Goal: Transaction & Acquisition: Subscribe to service/newsletter

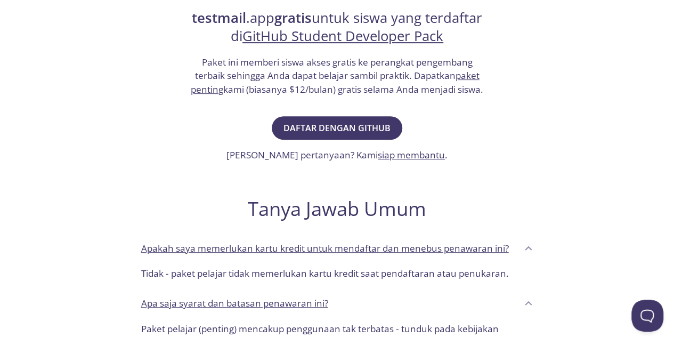
scroll to position [183, 0]
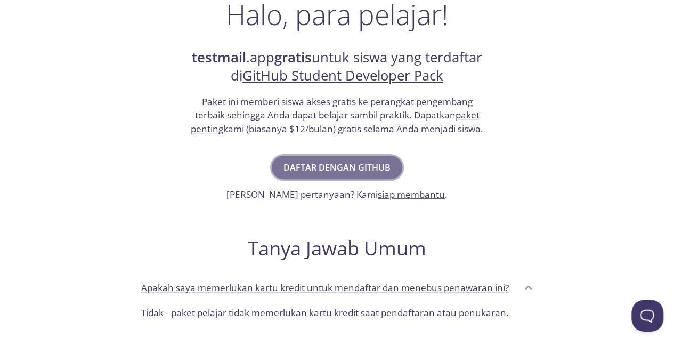
click at [353, 175] on font "Daftar dengan GitHub" at bounding box center [336, 167] width 107 height 15
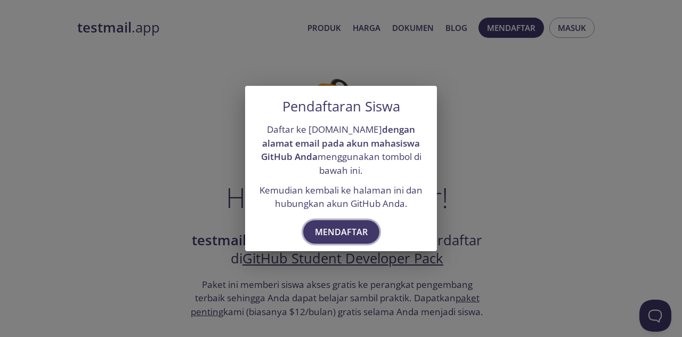
click at [345, 229] on font "Mendaftar" at bounding box center [341, 232] width 53 height 12
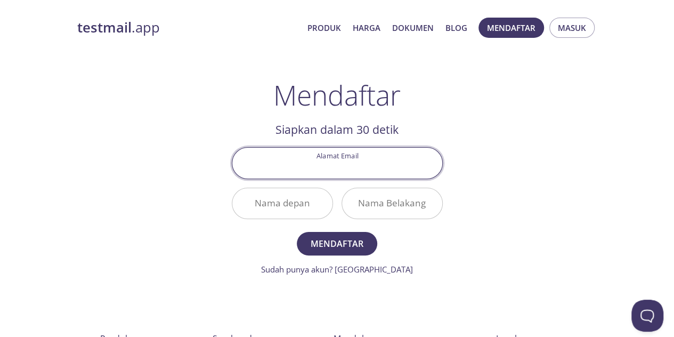
click at [289, 210] on input "Nama depan" at bounding box center [282, 203] width 100 height 30
click at [377, 170] on input "Alamat Email" at bounding box center [337, 163] width 210 height 30
type input "muzakie"
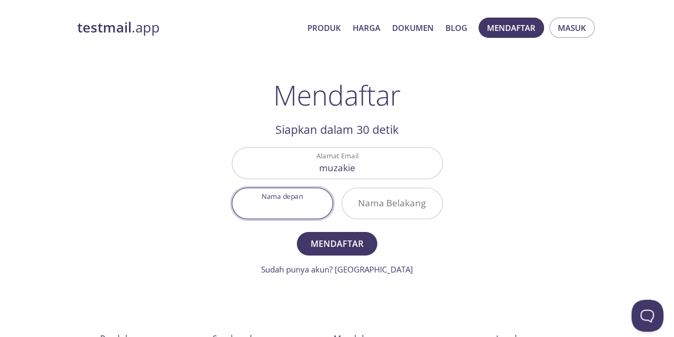
click at [271, 209] on input "Nama depan" at bounding box center [282, 203] width 100 height 30
type input "Farhan"
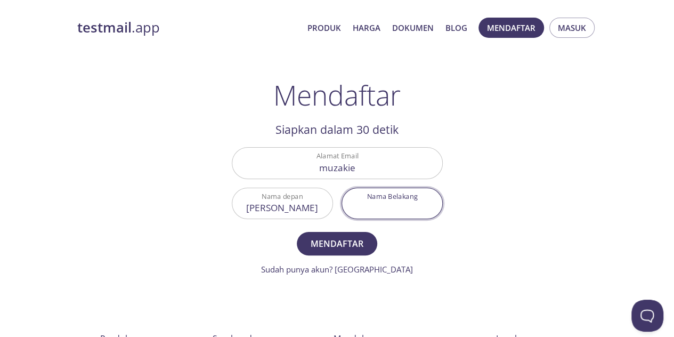
click at [373, 202] on input "Nama Belakang" at bounding box center [392, 203] width 100 height 30
type input "Muzaki"
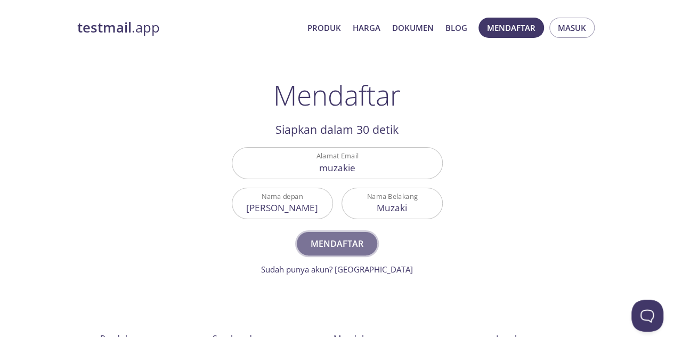
click at [336, 246] on font "Mendaftar" at bounding box center [337, 244] width 53 height 12
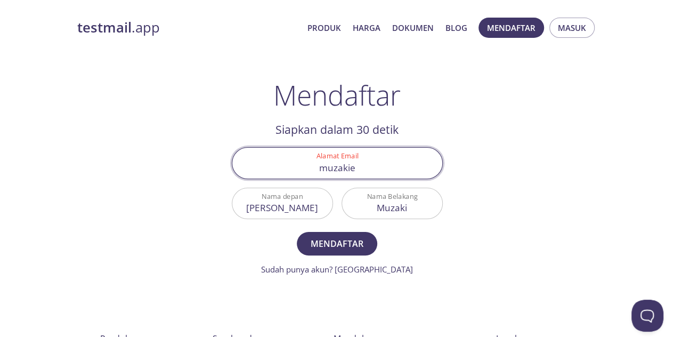
click at [366, 171] on input "muzakie" at bounding box center [337, 163] width 210 height 30
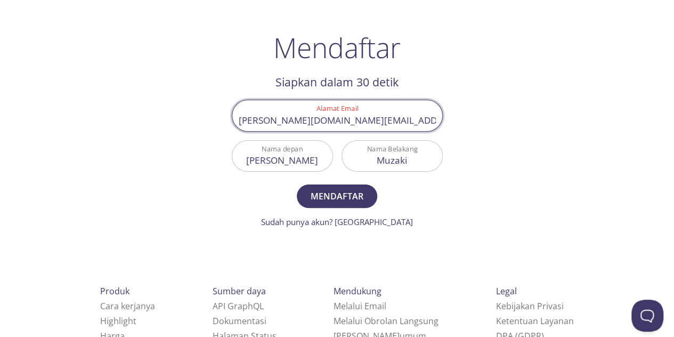
scroll to position [48, 0]
type input "muzakie.id@gmail.com"
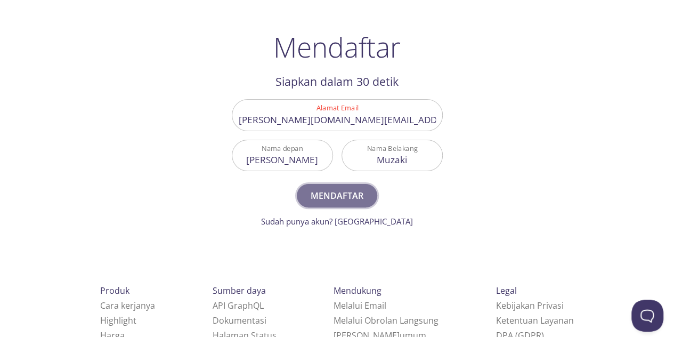
click at [351, 190] on font "Mendaftar" at bounding box center [337, 196] width 53 height 12
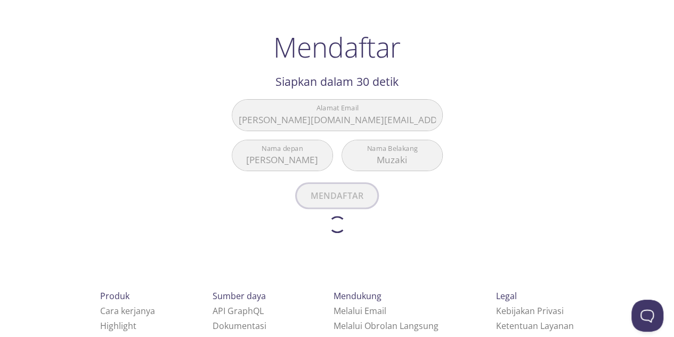
scroll to position [0, 0]
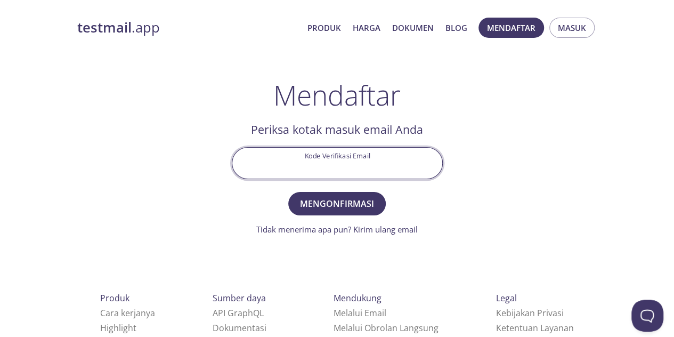
click at [333, 159] on input "Kode Verifikasi Email" at bounding box center [337, 163] width 210 height 30
paste input "U7JBEZD"
type input "U7JBEZD"
click at [288, 192] on button "Mengonfirmasi" at bounding box center [337, 203] width 98 height 23
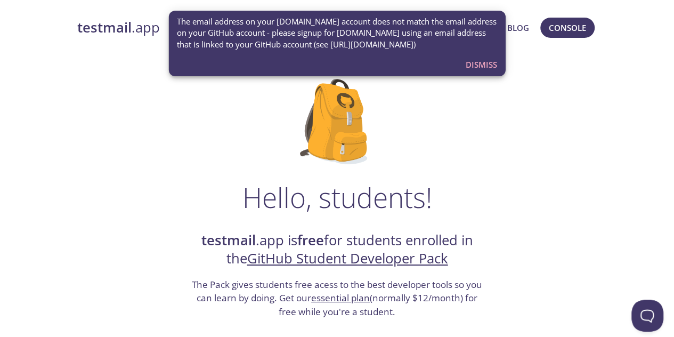
click at [426, 46] on span "The email address on your testmail.app account does not match the email address…" at bounding box center [337, 33] width 320 height 34
click at [316, 45] on span "The email address on your testmail.app account does not match the email address…" at bounding box center [337, 33] width 320 height 34
copy span "https://github.com/settings/emails"
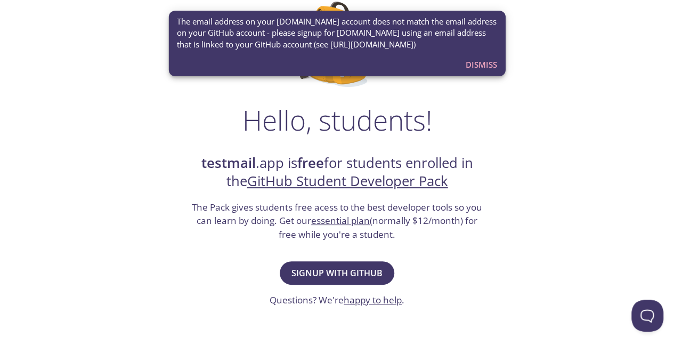
scroll to position [80, 0]
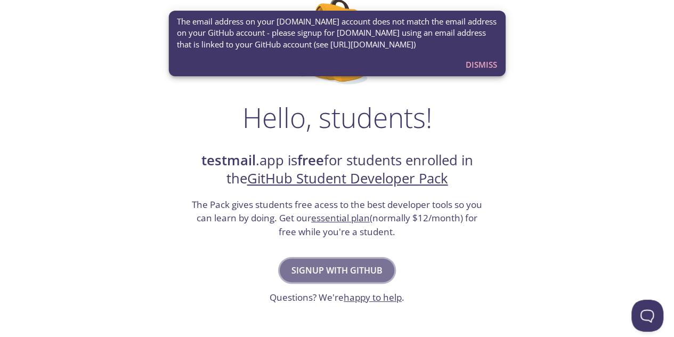
click at [362, 273] on span "Signup with GitHub" at bounding box center [336, 270] width 91 height 15
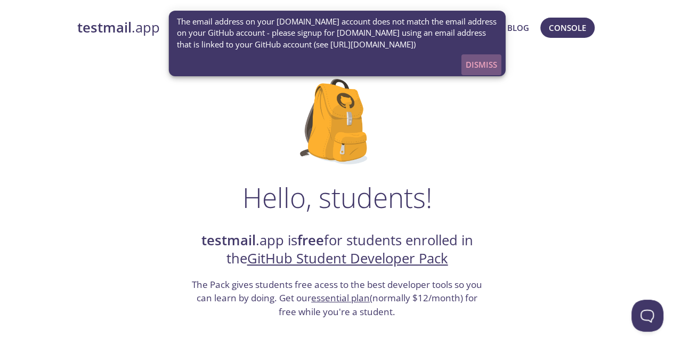
click at [478, 62] on span "Dismiss" at bounding box center [481, 65] width 31 height 14
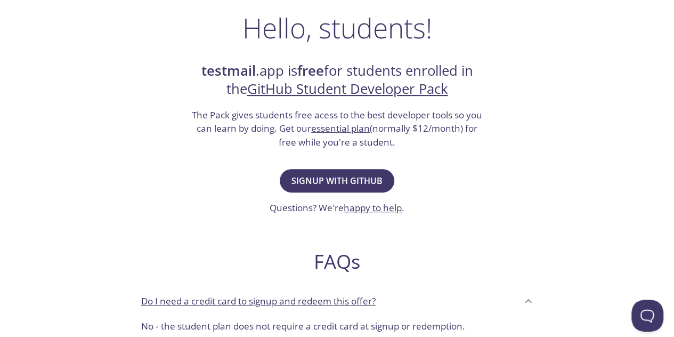
scroll to position [171, 0]
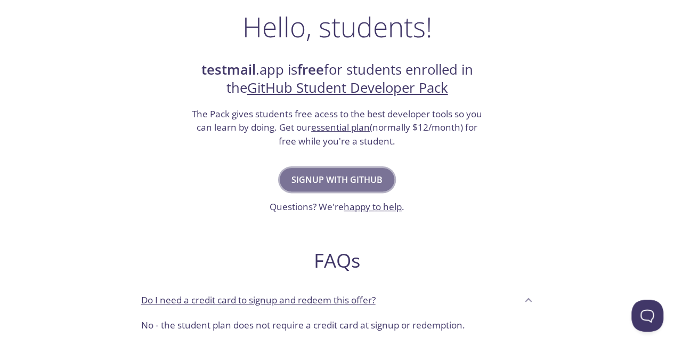
click at [358, 182] on span "Signup with GitHub" at bounding box center [336, 179] width 91 height 15
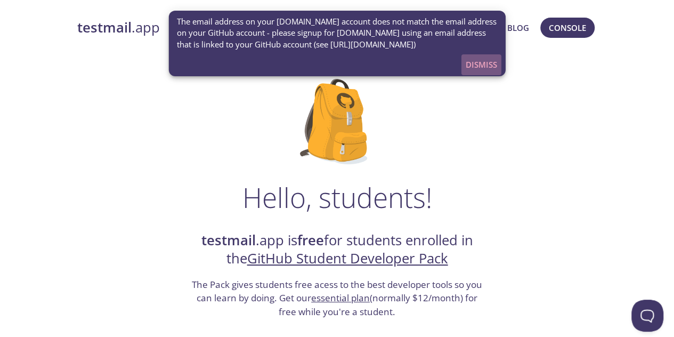
click at [493, 62] on span "Dismiss" at bounding box center [481, 65] width 31 height 14
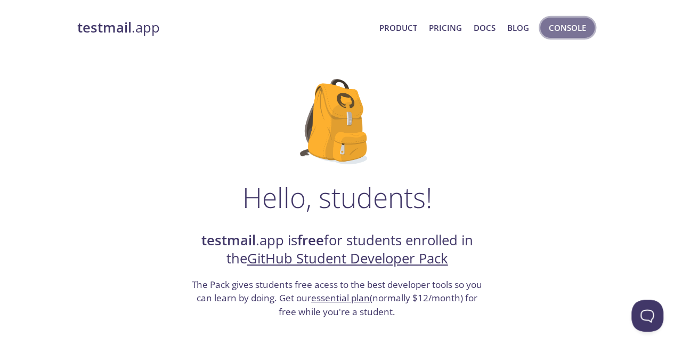
click at [572, 25] on span "Console" at bounding box center [567, 28] width 37 height 14
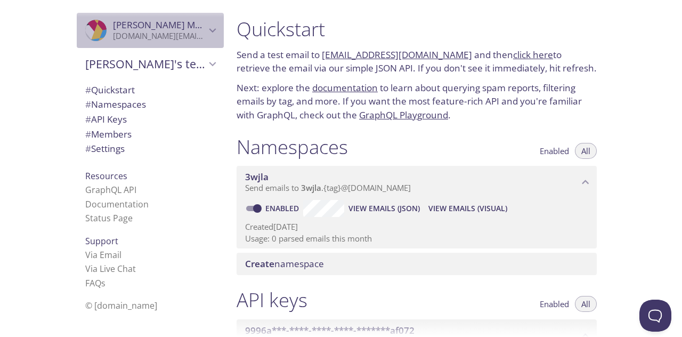
click at [185, 34] on p "[PERSON_NAME][DOMAIN_NAME][EMAIL_ADDRESS][DOMAIN_NAME]" at bounding box center [159, 36] width 93 height 11
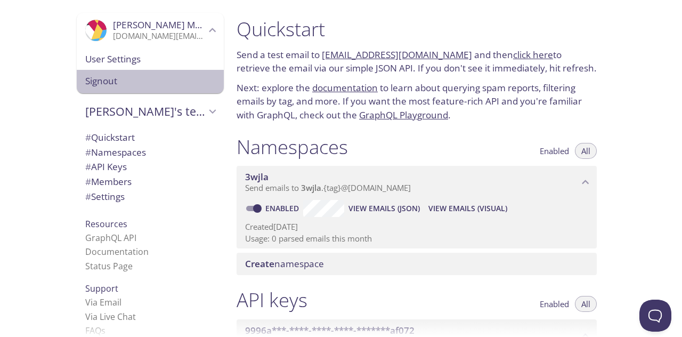
click at [181, 86] on span "Signout" at bounding box center [150, 81] width 130 height 14
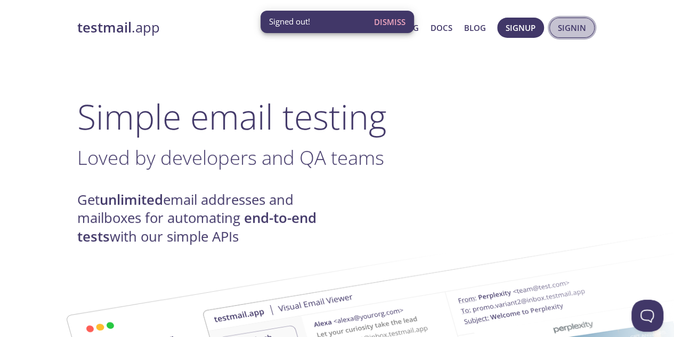
click at [585, 28] on span "Signin" at bounding box center [572, 28] width 28 height 14
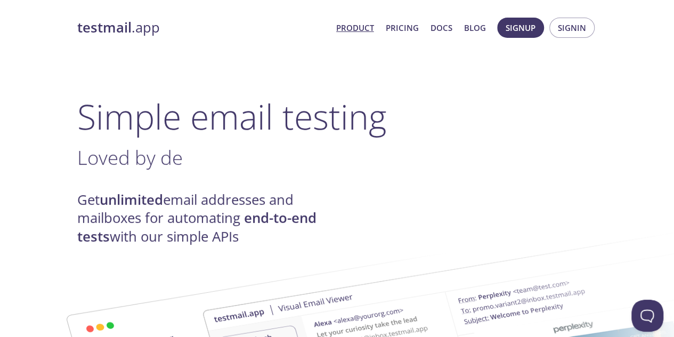
click at [571, 16] on span "Signup Signin" at bounding box center [546, 28] width 103 height 26
click at [571, 21] on span "Signin" at bounding box center [572, 28] width 28 height 14
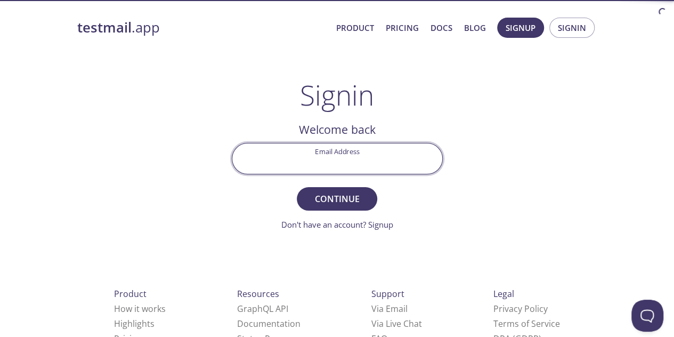
click at [323, 157] on input "Email Address" at bounding box center [337, 158] width 210 height 30
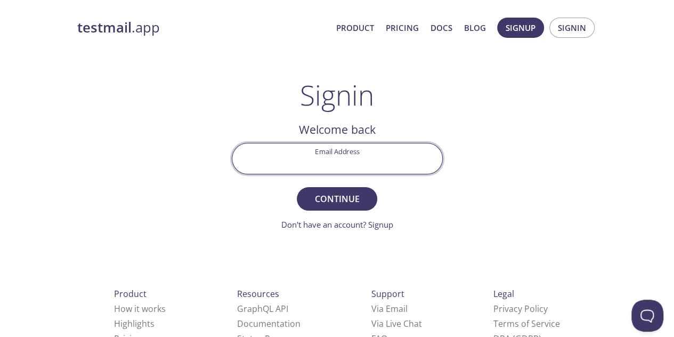
type input "[EMAIL_ADDRESS][DOMAIN_NAME]"
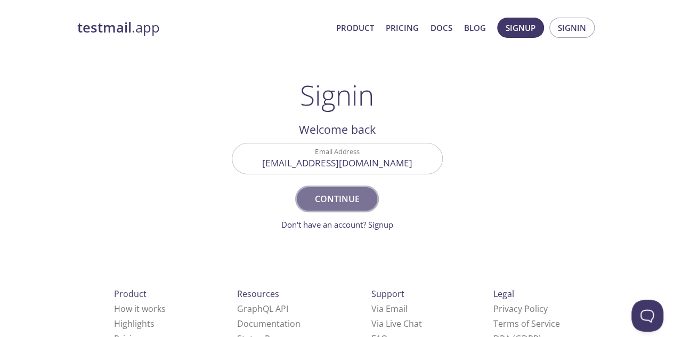
click at [350, 201] on span "Continue" at bounding box center [337, 198] width 56 height 15
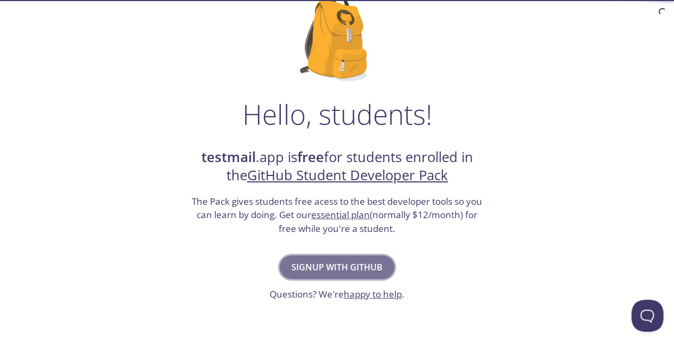
click at [349, 260] on span "Signup with GitHub" at bounding box center [336, 267] width 91 height 15
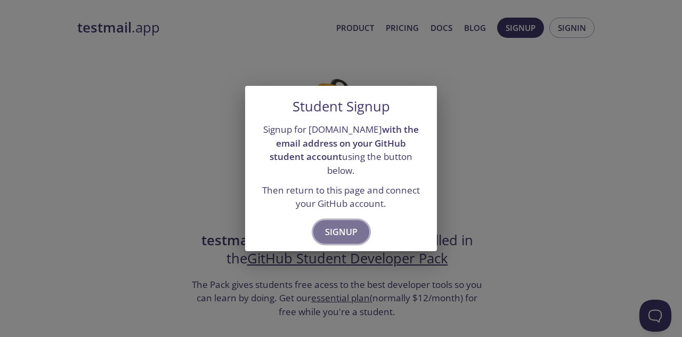
click at [344, 233] on button "Signup" at bounding box center [341, 231] width 56 height 23
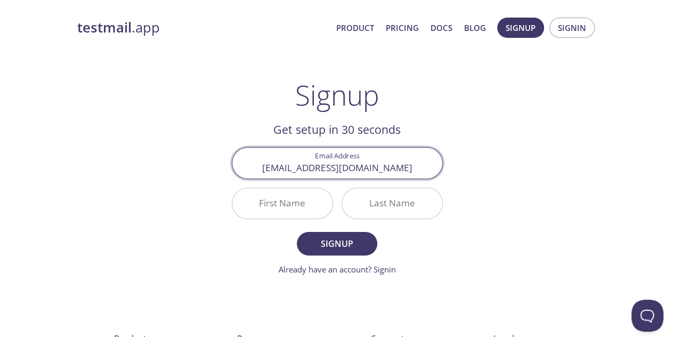
type input "[EMAIL_ADDRESS][DOMAIN_NAME]"
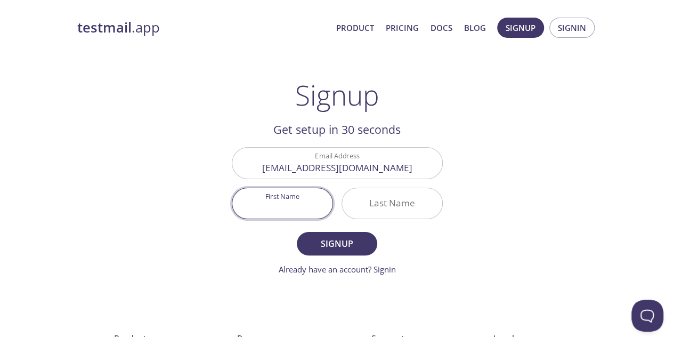
click at [281, 201] on input "First Name" at bounding box center [282, 203] width 100 height 30
type input "Farhan"
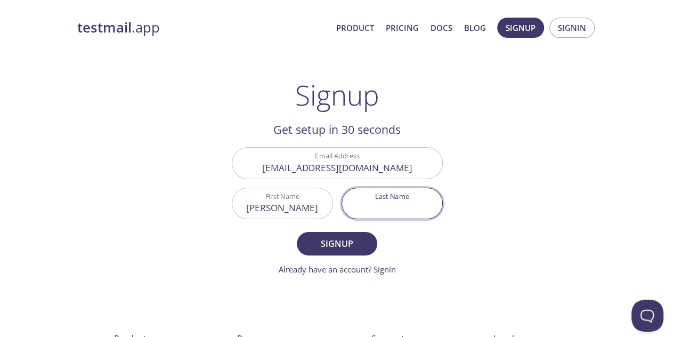
click at [396, 190] on input "Last Name" at bounding box center [392, 203] width 100 height 30
type input "Muzakie"
click at [297, 232] on button "Signup" at bounding box center [337, 243] width 80 height 23
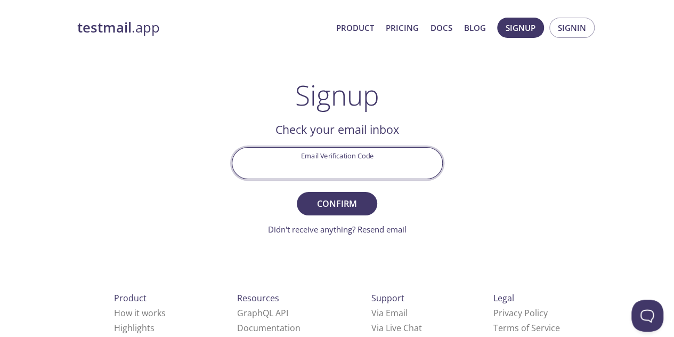
click at [302, 159] on input "Email Verification Code" at bounding box center [337, 163] width 210 height 30
paste input "P6ADD8J"
type input "P6ADD8J"
click at [297, 192] on button "Confirm" at bounding box center [337, 203] width 80 height 23
